Goal: Book appointment/travel/reservation

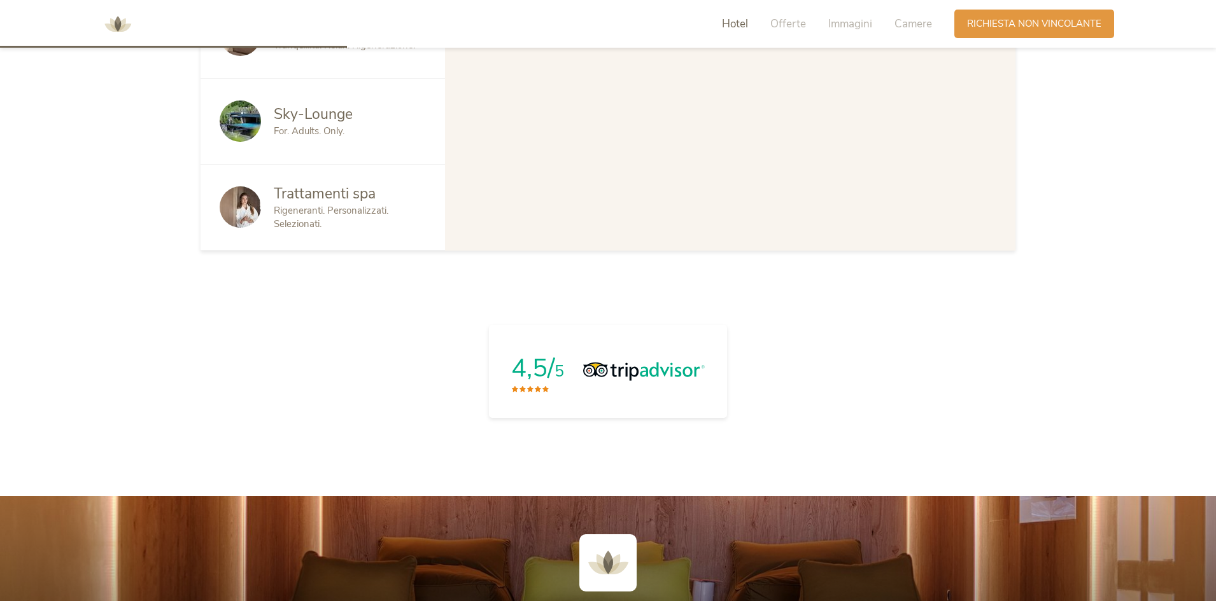
scroll to position [1082, 0]
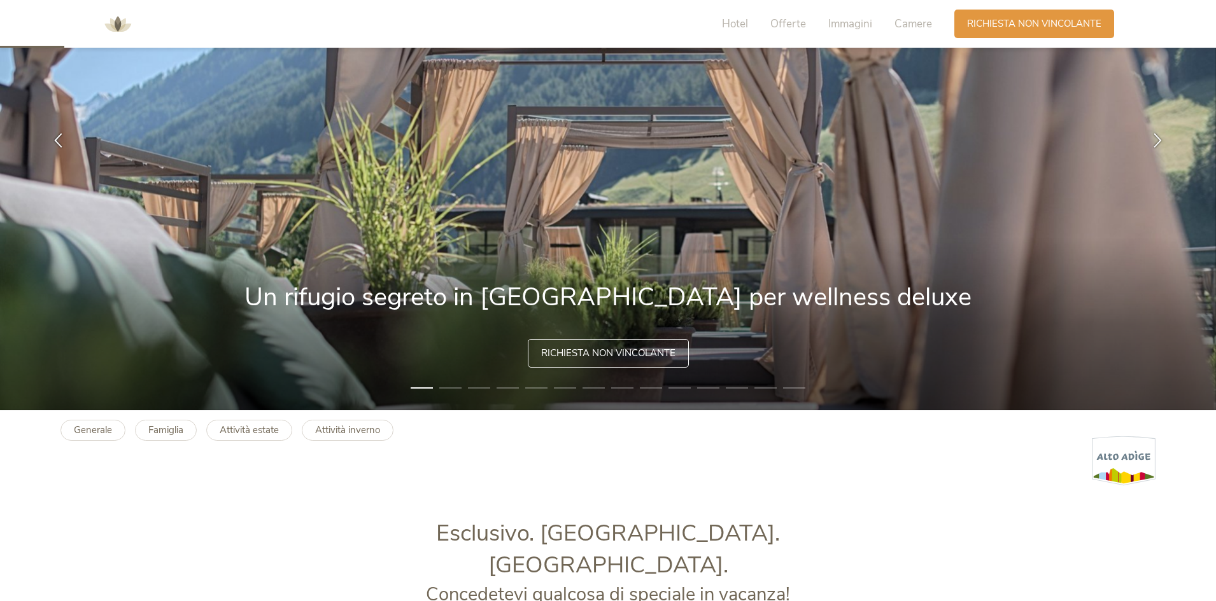
click at [649, 349] on span "Richiesta non vincolante" at bounding box center [608, 353] width 134 height 13
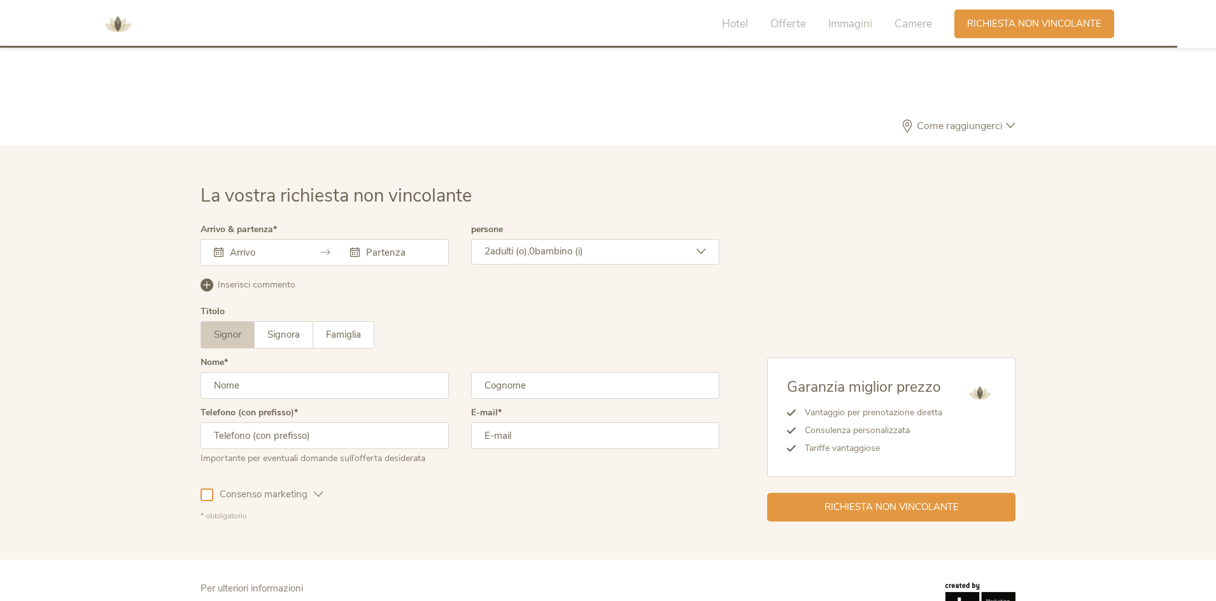
scroll to position [3920, 0]
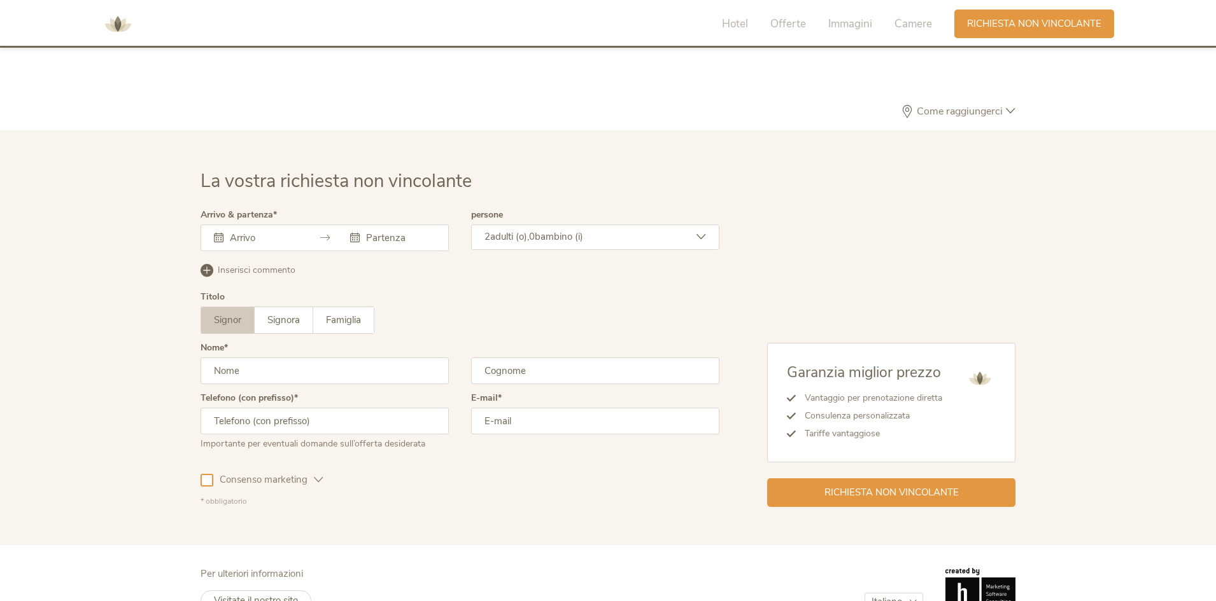
click at [256, 225] on div "Arrivo & partenza [DATE] Lun Mar Mer Gio Ven Sab Dom 28 29 30 31 1 2 3 4 5 6 7 …" at bounding box center [324, 236] width 248 height 50
click at [256, 232] on input "text" at bounding box center [263, 238] width 73 height 13
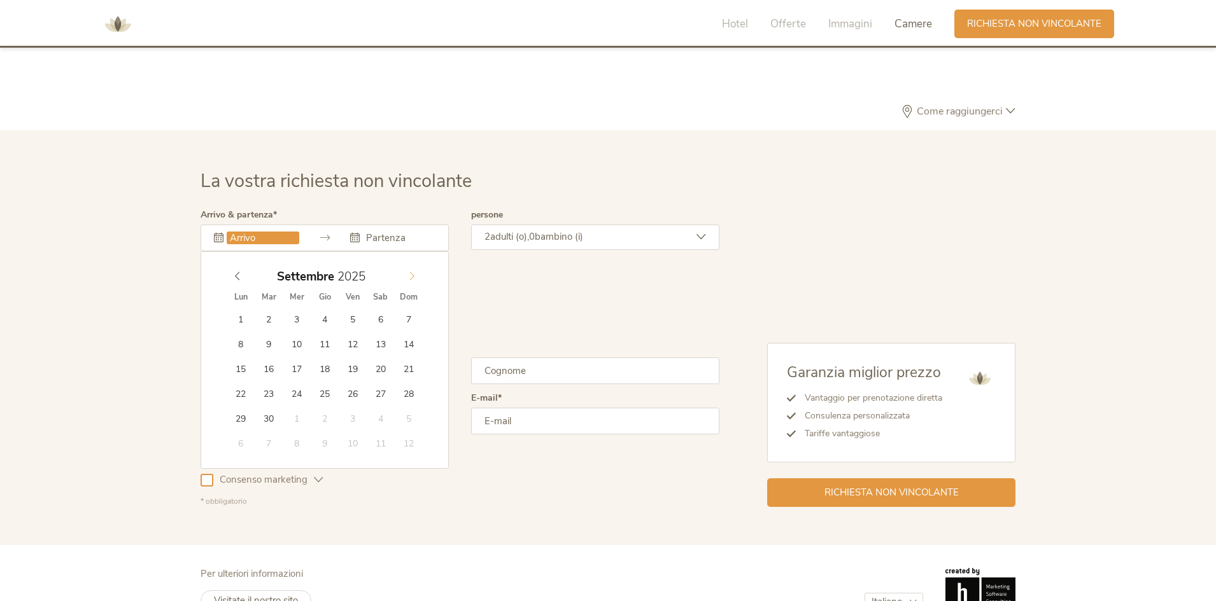
click at [416, 265] on span at bounding box center [412, 274] width 22 height 18
type input "[DATE]"
click at [405, 232] on input "text" at bounding box center [399, 238] width 73 height 13
type input "[DATE]"
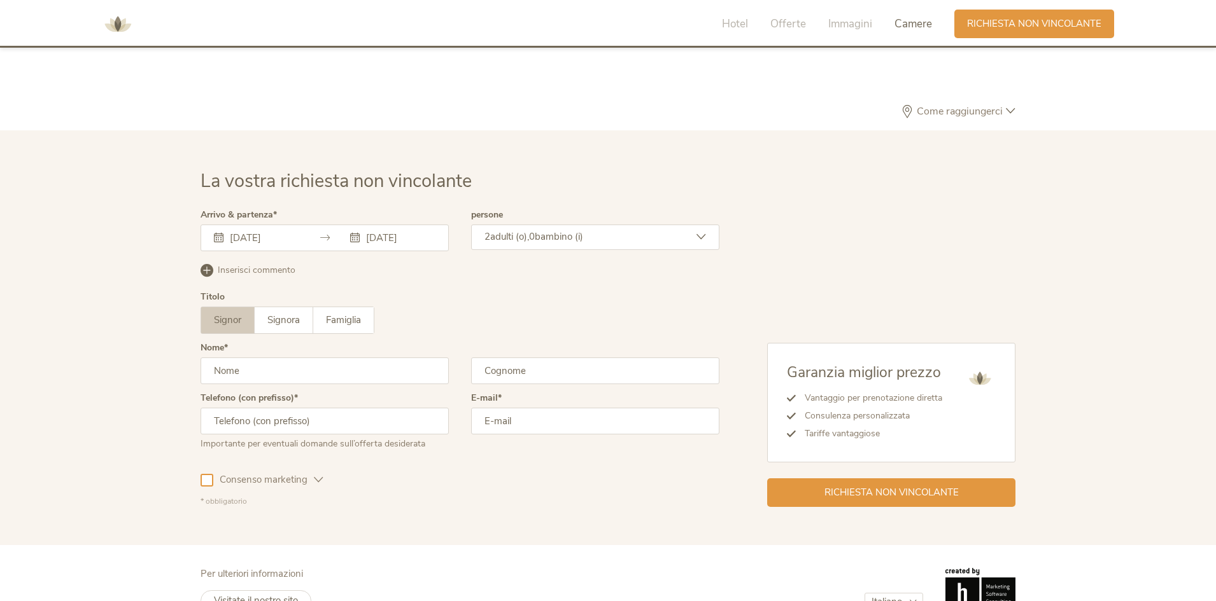
click at [519, 230] on span "adulti (o)," at bounding box center [509, 236] width 39 height 13
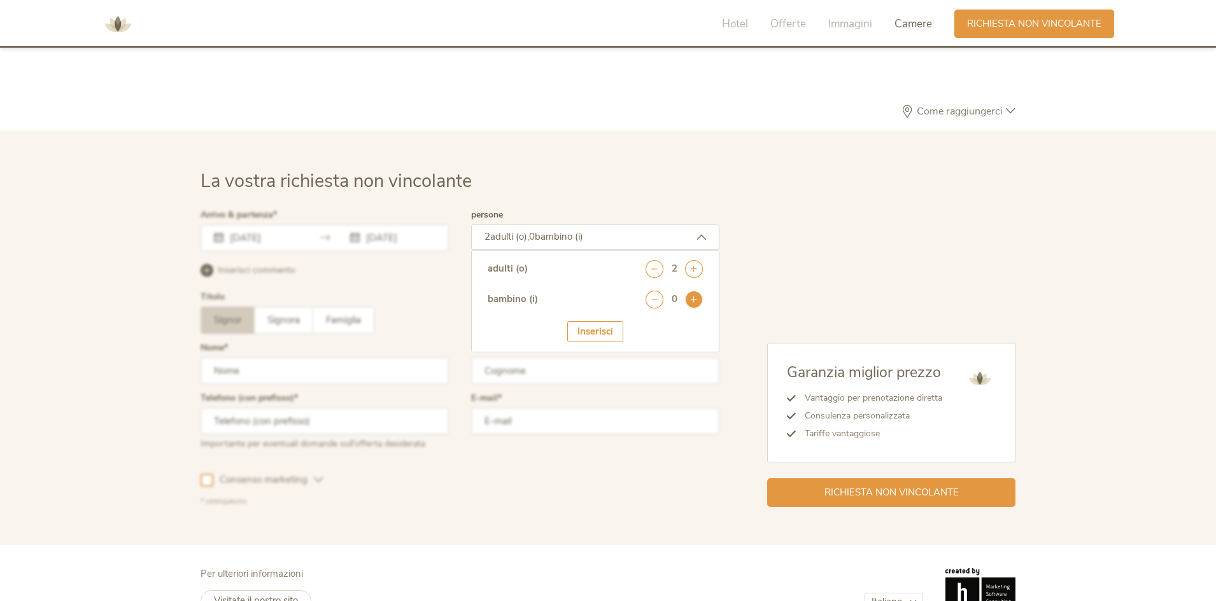
click at [698, 291] on icon at bounding box center [694, 300] width 18 height 18
click at [661, 324] on select "seleziona 0 1 2 3 4 5 6 7 8 9 10 11 12 13 14 15 16 17" at bounding box center [671, 334] width 63 height 21
select select "6"
click at [640, 324] on select "seleziona 0 1 2 3 4 5 6 7 8 9 10 11 12 13 14 15 16 17" at bounding box center [671, 334] width 63 height 21
click at [603, 361] on div "Inserisci" at bounding box center [595, 371] width 56 height 21
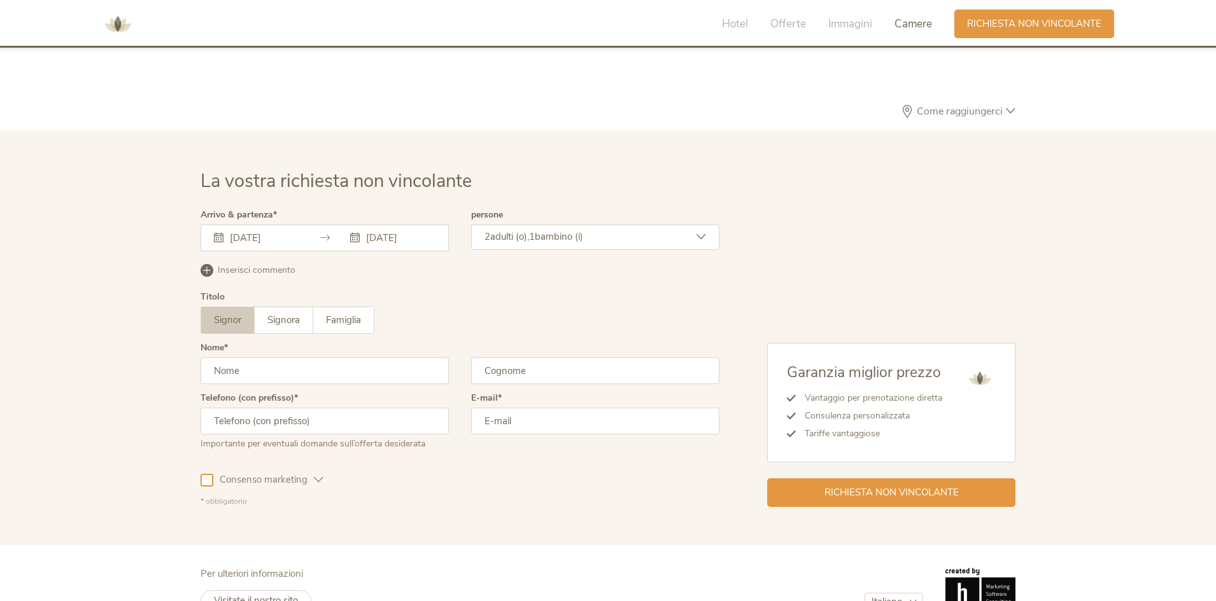
click at [237, 358] on input "text" at bounding box center [324, 371] width 248 height 27
type input "[PERSON_NAME]"
type input "vitone"
type input "3474864773"
type input "[PERSON_NAME][EMAIL_ADDRESS][DOMAIN_NAME]"
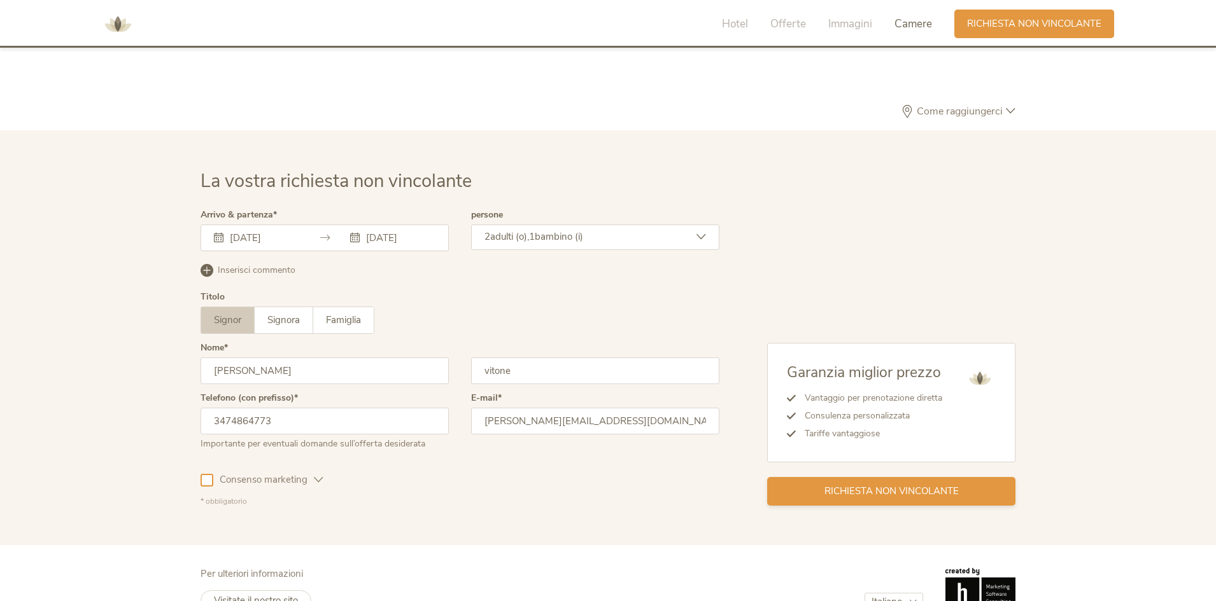
click at [887, 485] on span "Richiesta non vincolante" at bounding box center [891, 491] width 134 height 13
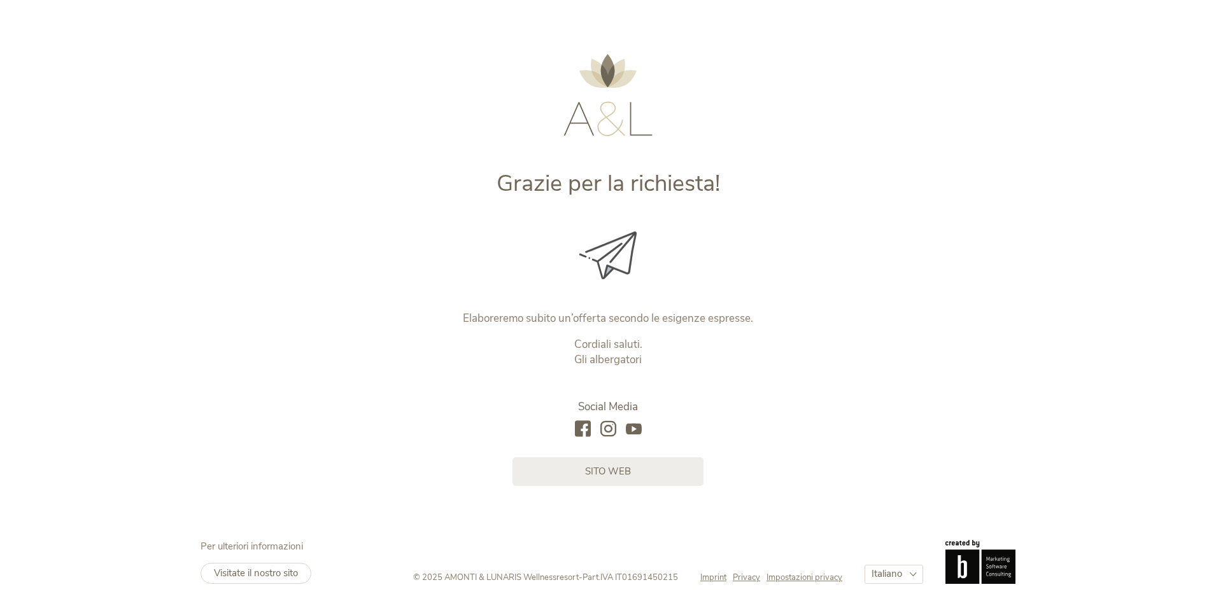
scroll to position [15, 0]
